Goal: Transaction & Acquisition: Obtain resource

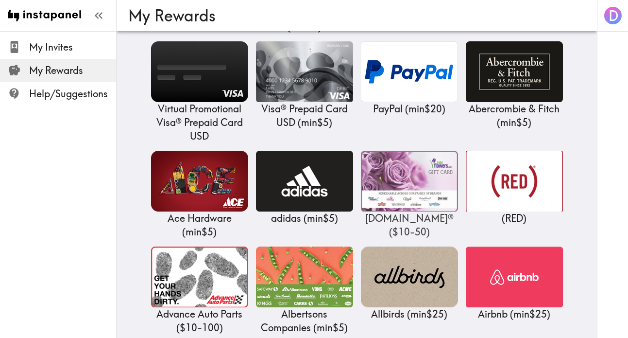
scroll to position [250, 0]
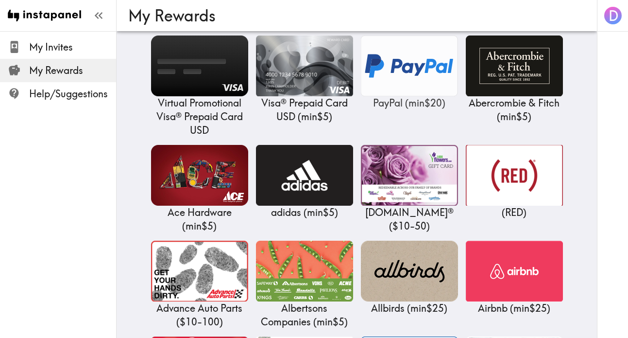
click at [407, 71] on img at bounding box center [409, 65] width 97 height 61
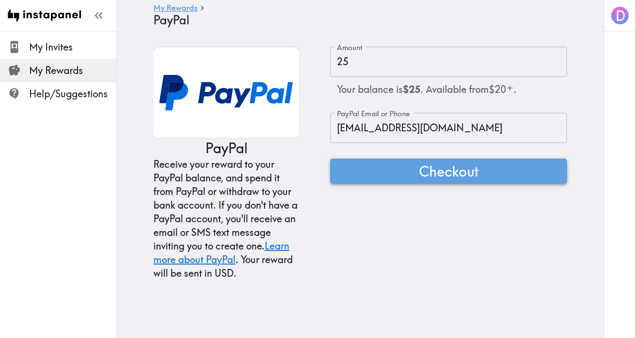
click at [447, 176] on span "Checkout" at bounding box center [449, 170] width 60 height 19
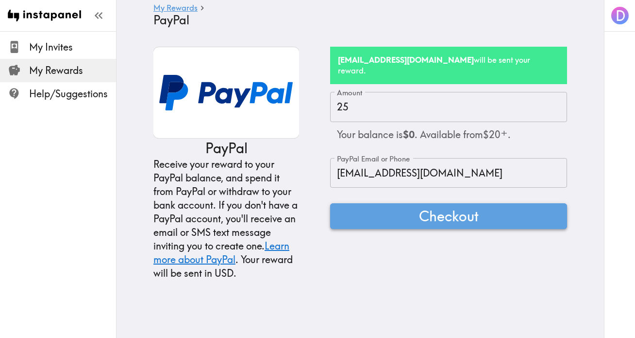
click at [429, 206] on span "Checkout" at bounding box center [449, 215] width 60 height 19
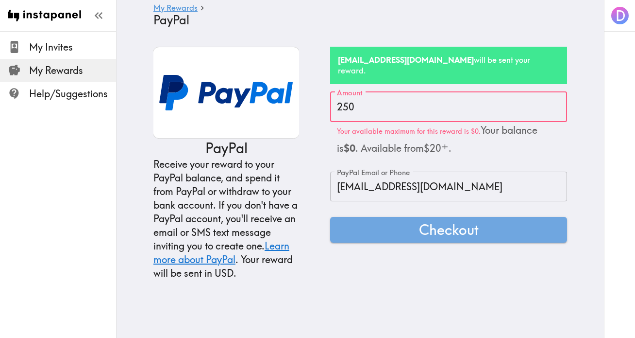
type input "25"
